Goal: Find specific page/section: Find specific page/section

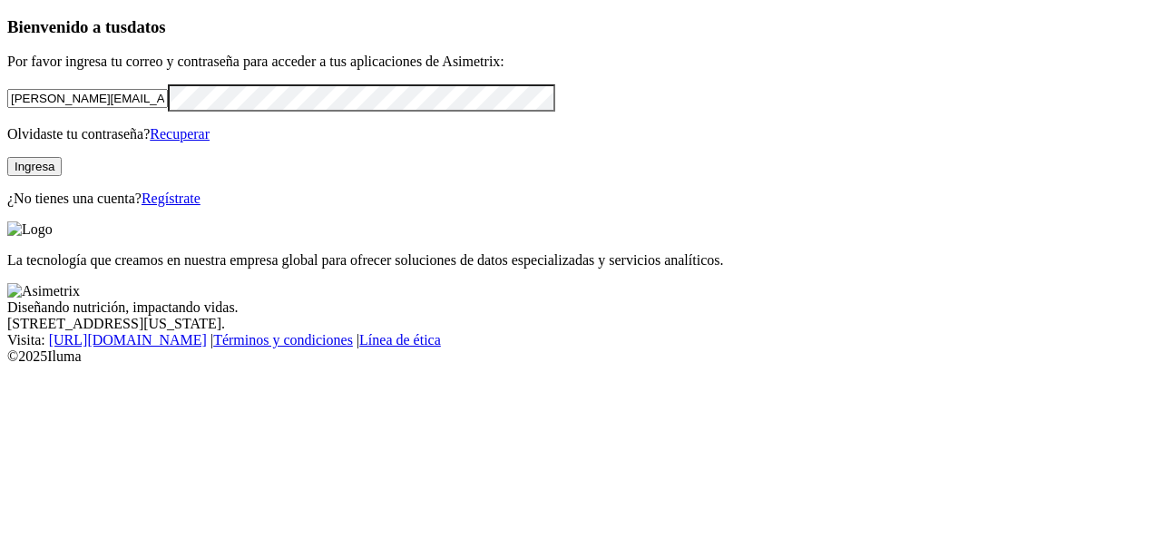
click at [62, 176] on button "Ingresa" at bounding box center [34, 166] width 54 height 19
